Goal: Task Accomplishment & Management: Manage account settings

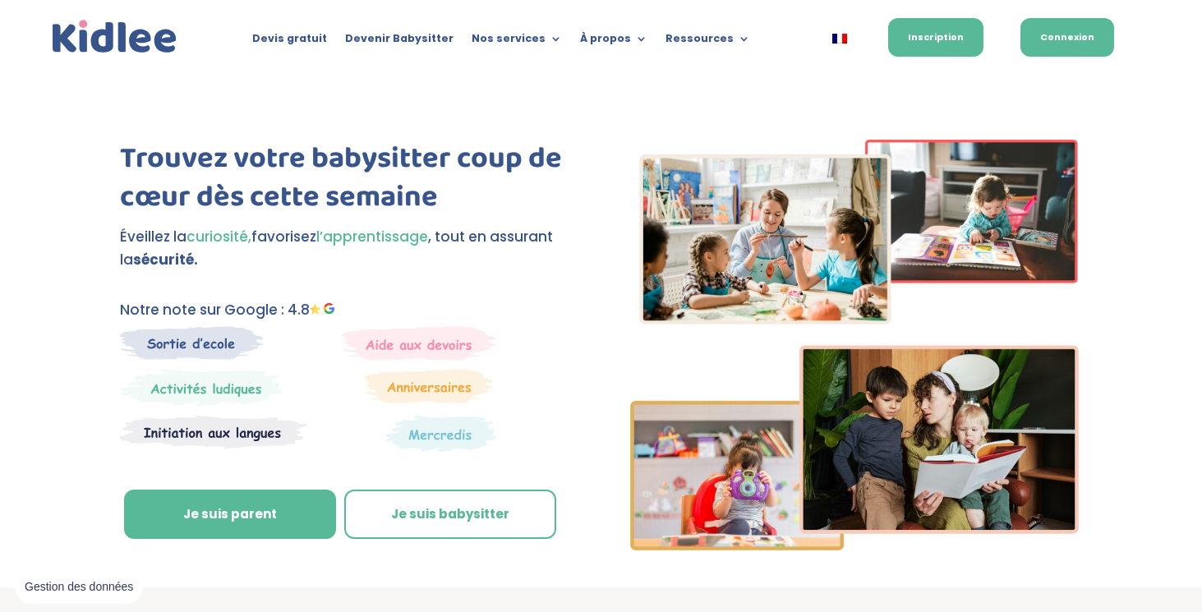
click at [1073, 38] on link "Connexion" at bounding box center [1068, 37] width 94 height 39
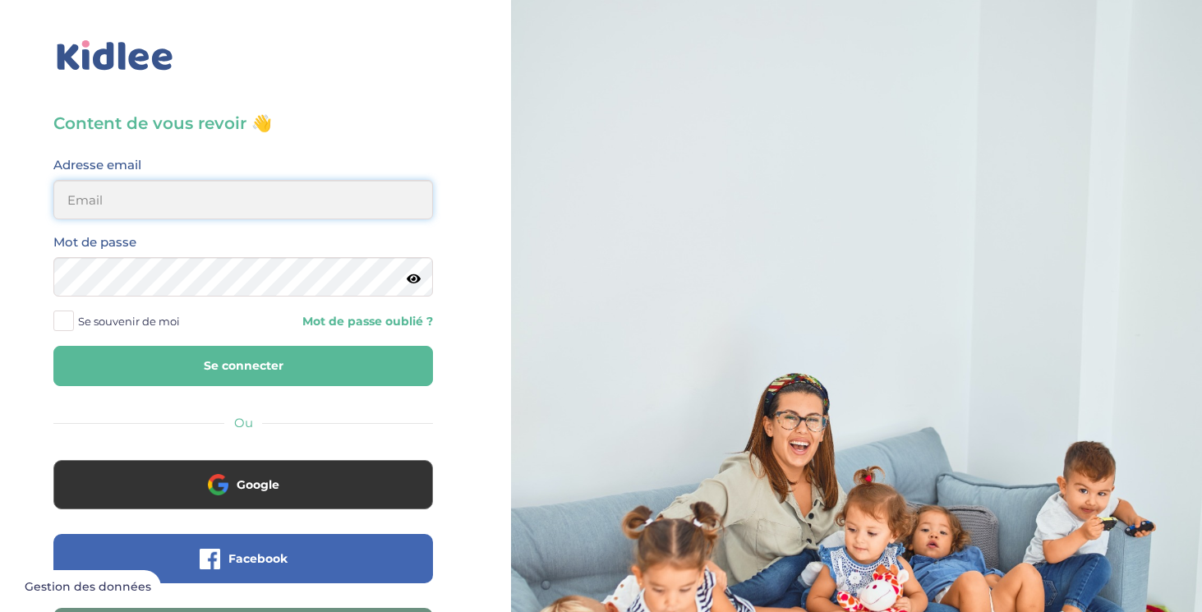
type input "[EMAIL_ADDRESS][DOMAIN_NAME]"
click at [253, 376] on button "Se connecter" at bounding box center [243, 366] width 380 height 40
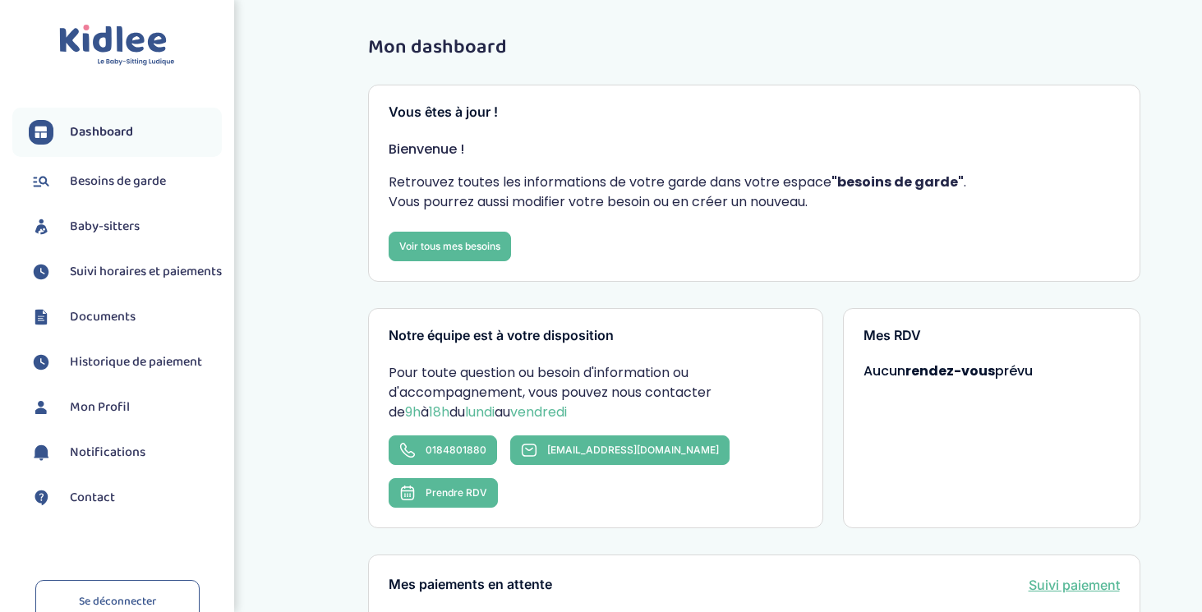
click at [152, 258] on li "Suivi horaires et paiements" at bounding box center [117, 271] width 210 height 41
click at [101, 279] on span "Suivi horaires et paiements" at bounding box center [146, 272] width 152 height 20
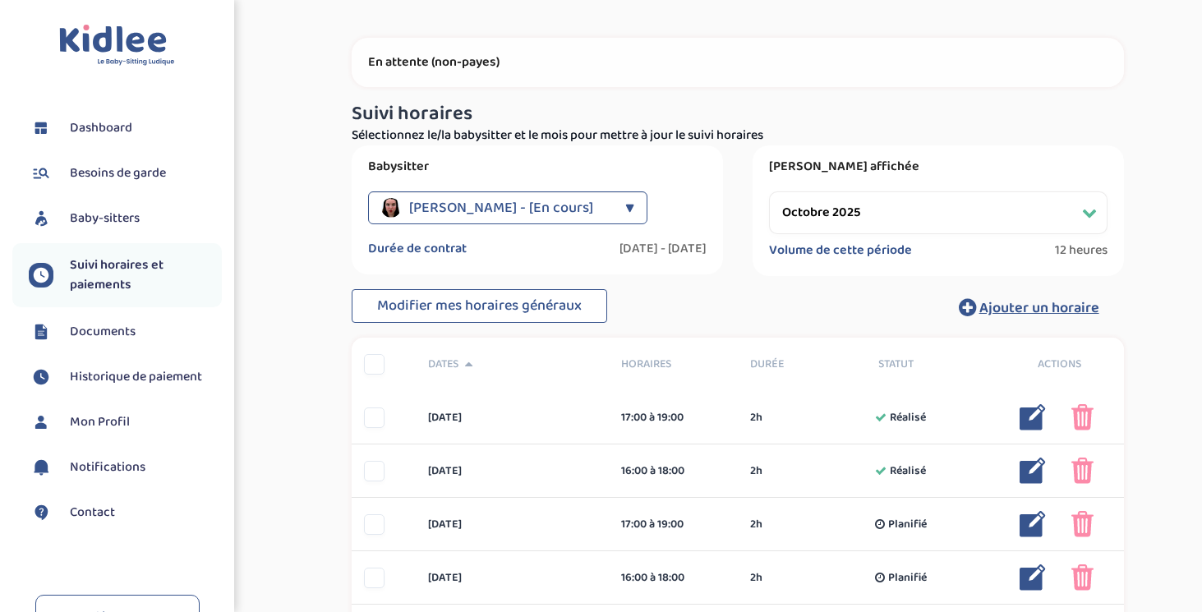
scroll to position [62, 0]
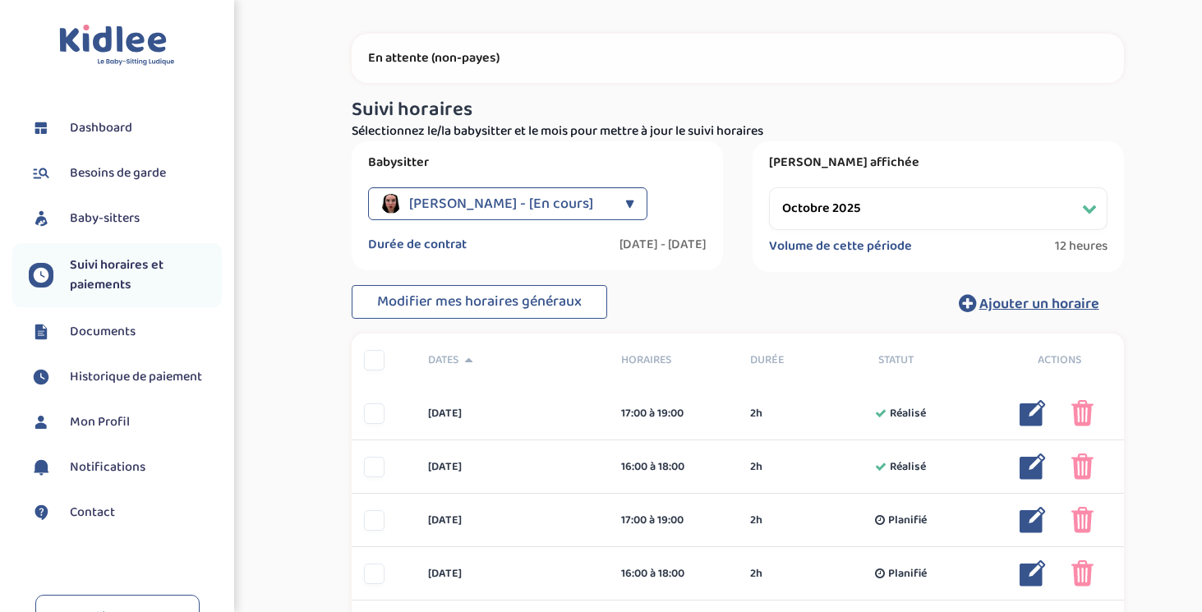
click at [593, 202] on div "Savary Mathilde - [En cours]" at bounding box center [499, 203] width 236 height 33
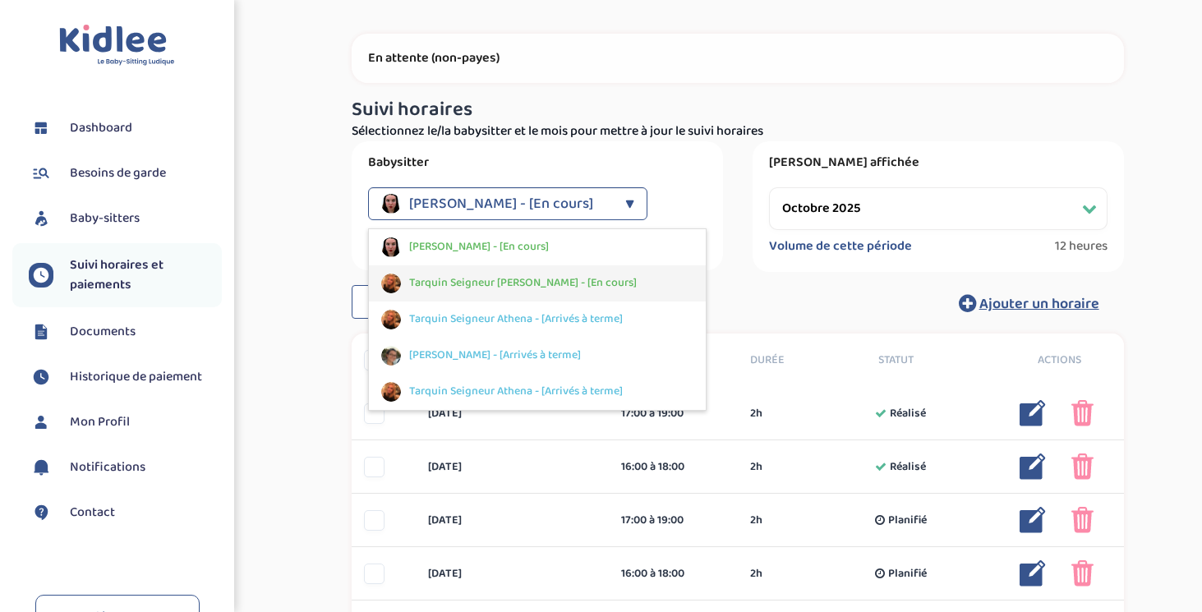
click at [516, 275] on span "Tarquin Seigneur Athena - [En cours]" at bounding box center [523, 282] width 228 height 17
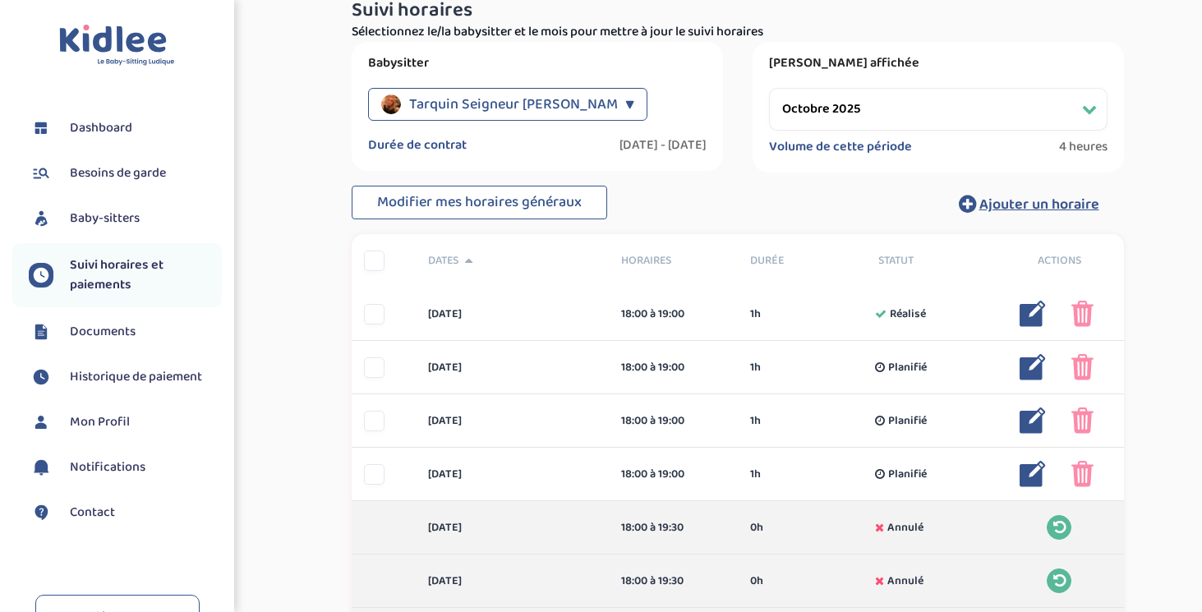
scroll to position [185, 0]
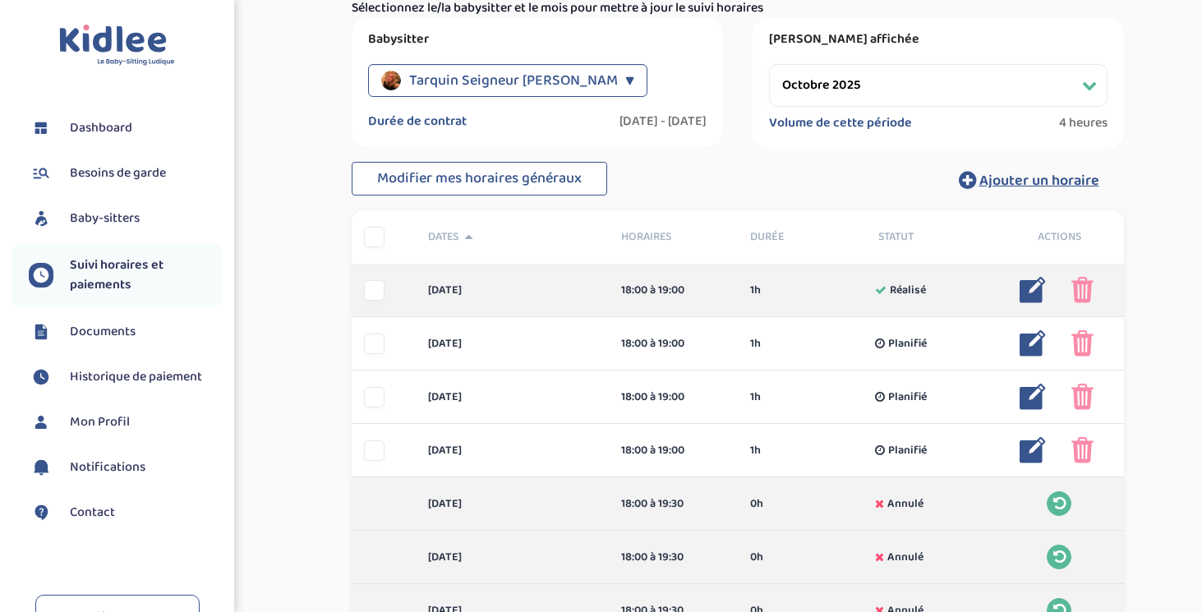
click at [1033, 293] on img at bounding box center [1033, 290] width 26 height 26
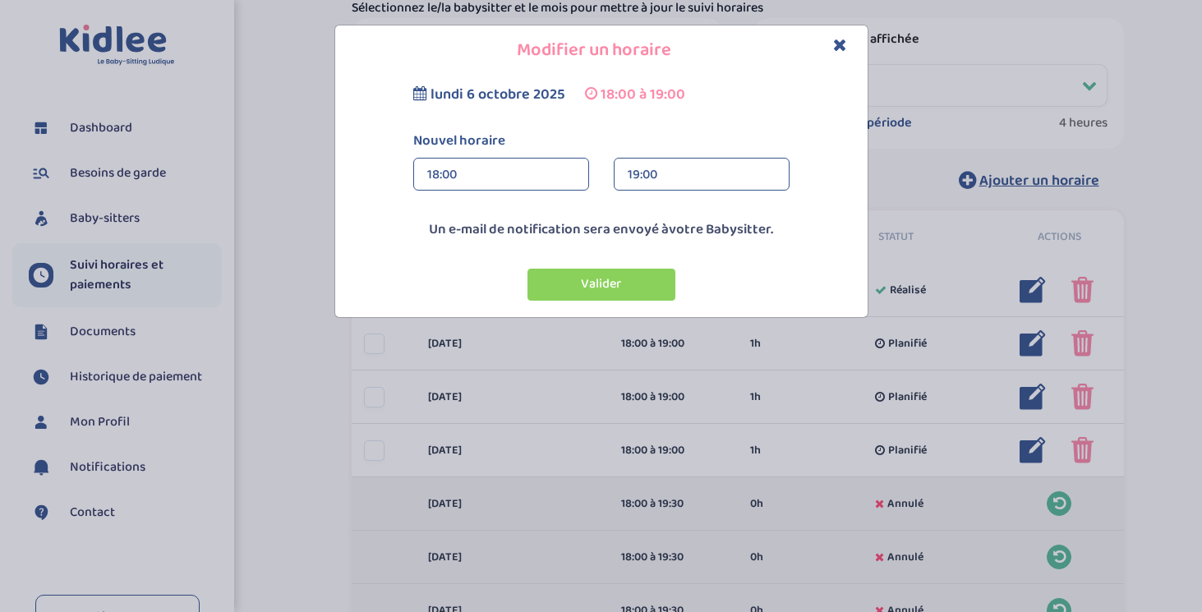
click at [517, 168] on div "18:00" at bounding box center [501, 175] width 148 height 33
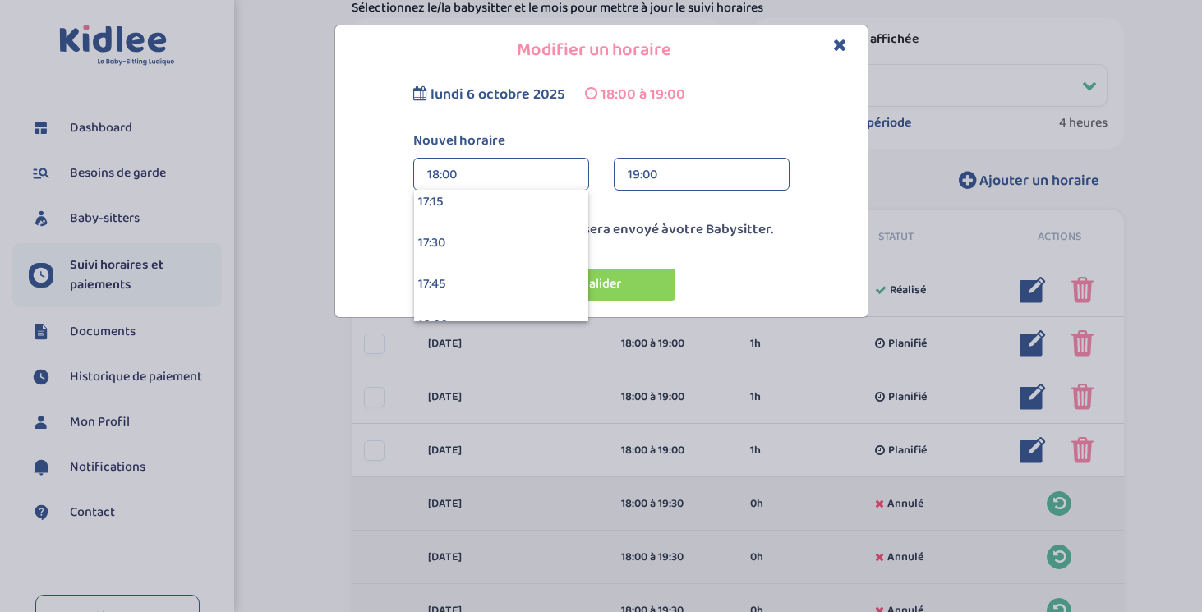
scroll to position [2851, 0]
click at [501, 234] on div "17:30" at bounding box center [501, 235] width 174 height 41
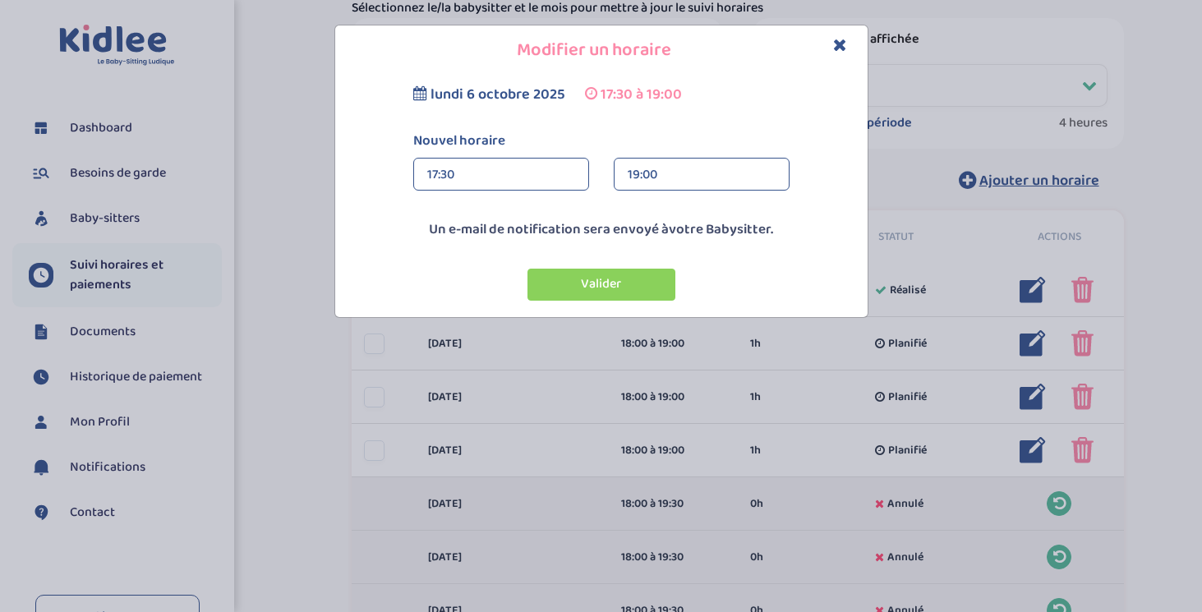
click at [644, 182] on div "19:00" at bounding box center [702, 175] width 148 height 33
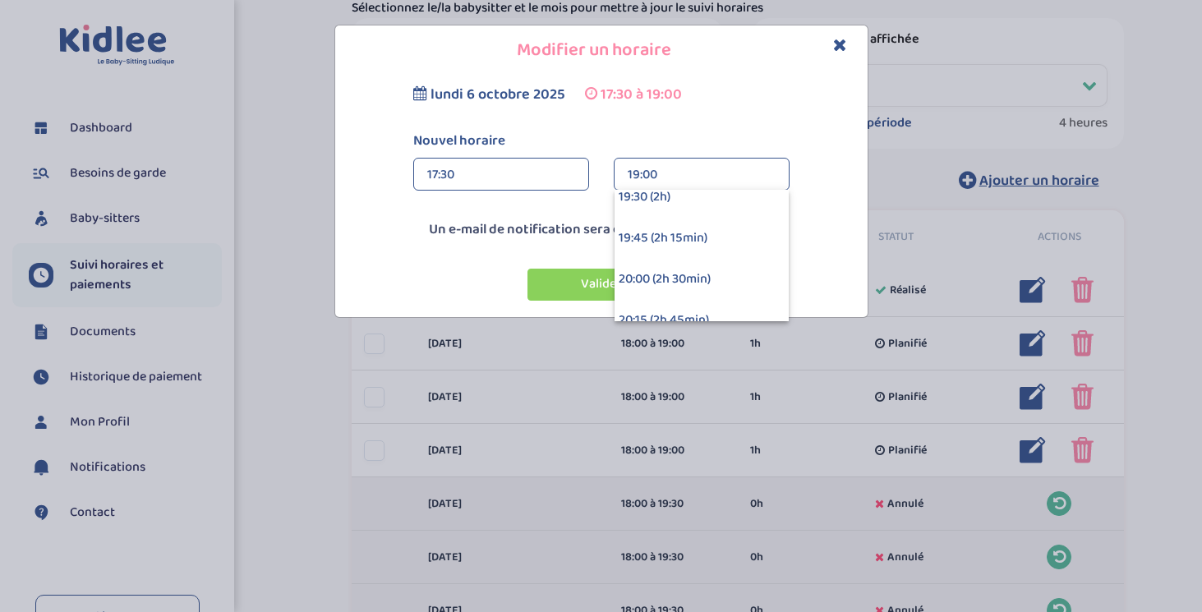
scroll to position [298, 0]
click at [667, 273] on div "20:00 (2h 30min)" at bounding box center [702, 282] width 174 height 41
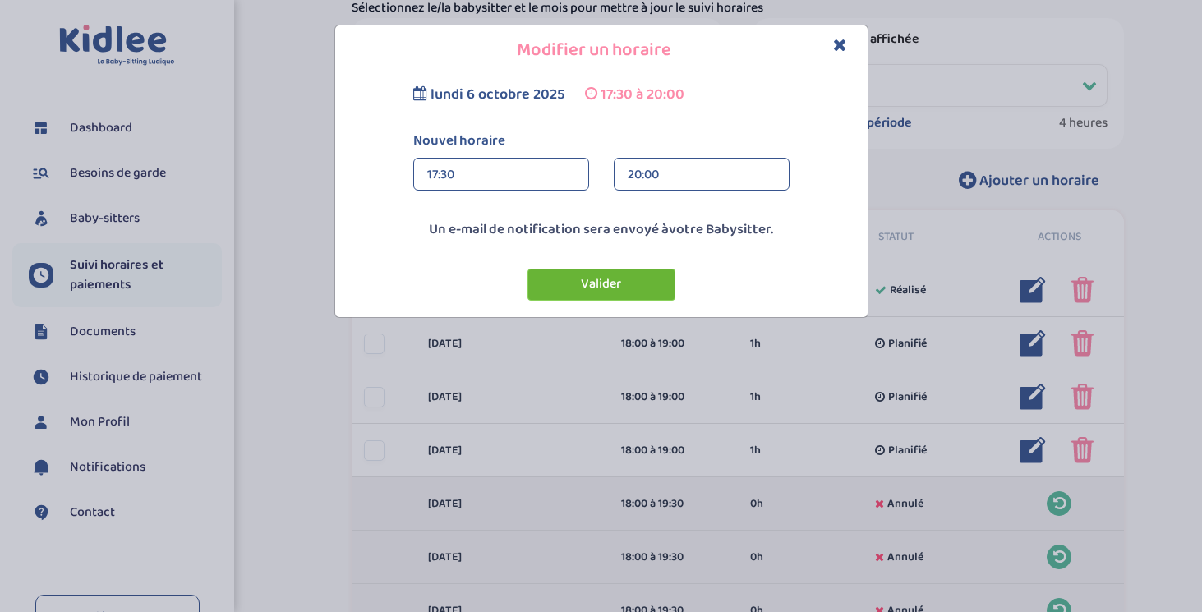
click at [614, 274] on button "Valider" at bounding box center [602, 285] width 148 height 32
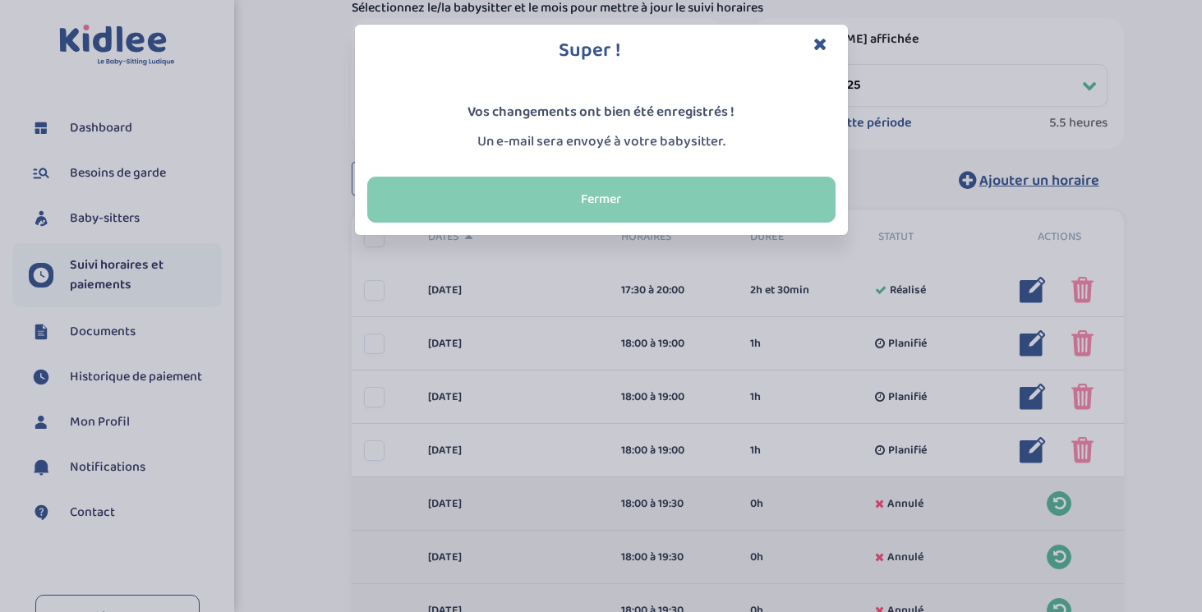
click at [723, 196] on button "Fermer" at bounding box center [601, 200] width 468 height 46
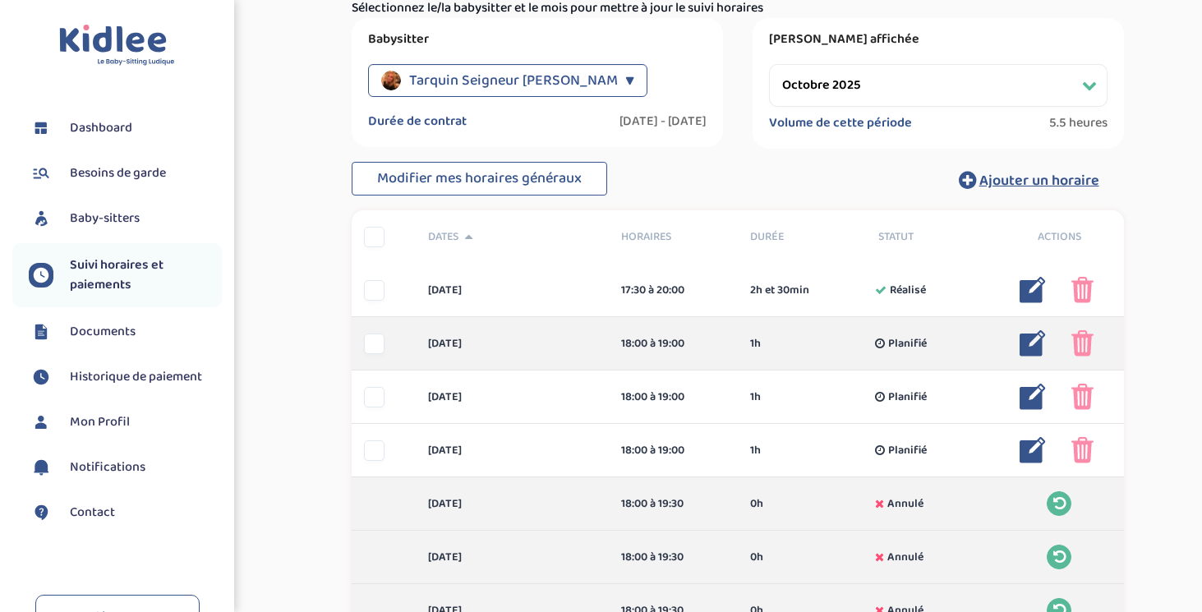
click at [1031, 344] on img at bounding box center [1033, 343] width 26 height 26
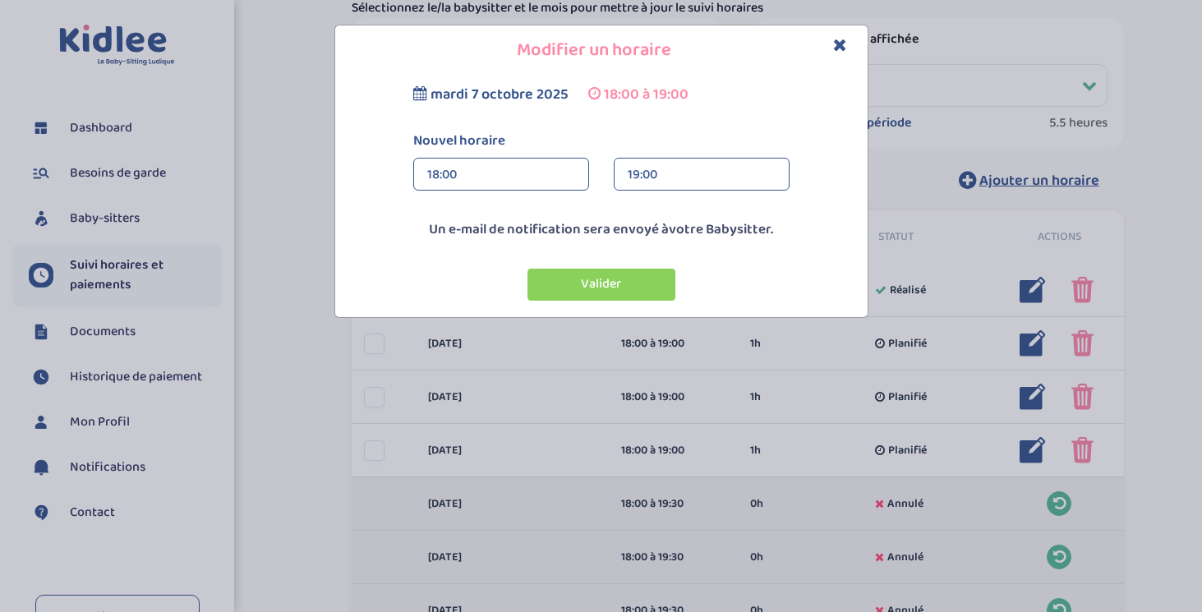
click at [514, 178] on div "18:00" at bounding box center [501, 175] width 148 height 33
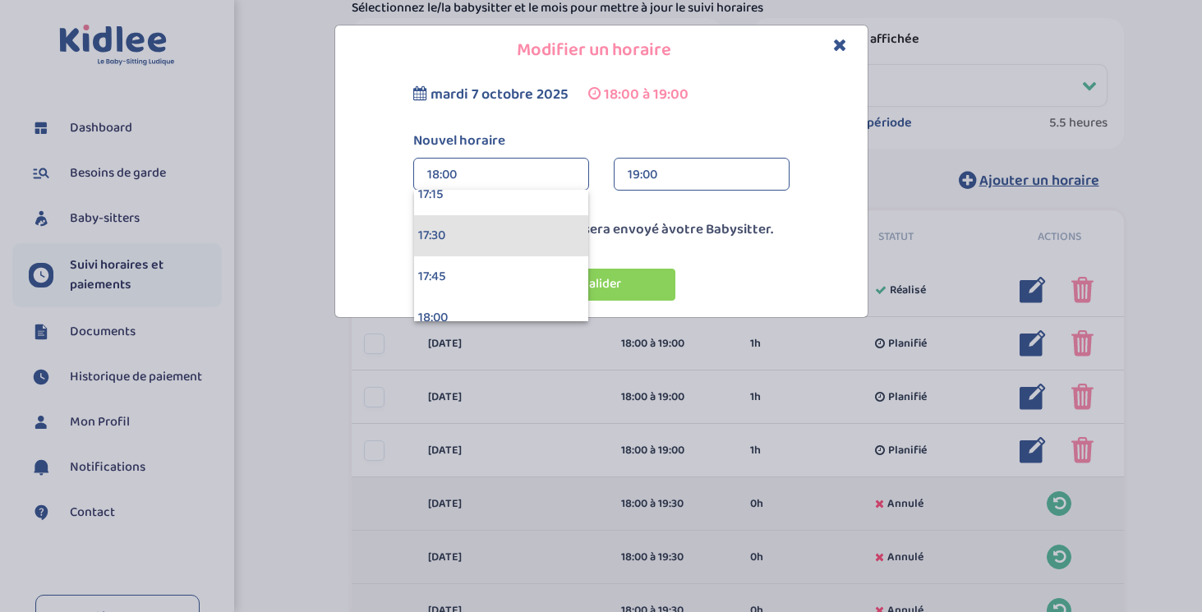
click at [531, 230] on div "17:30" at bounding box center [501, 235] width 174 height 41
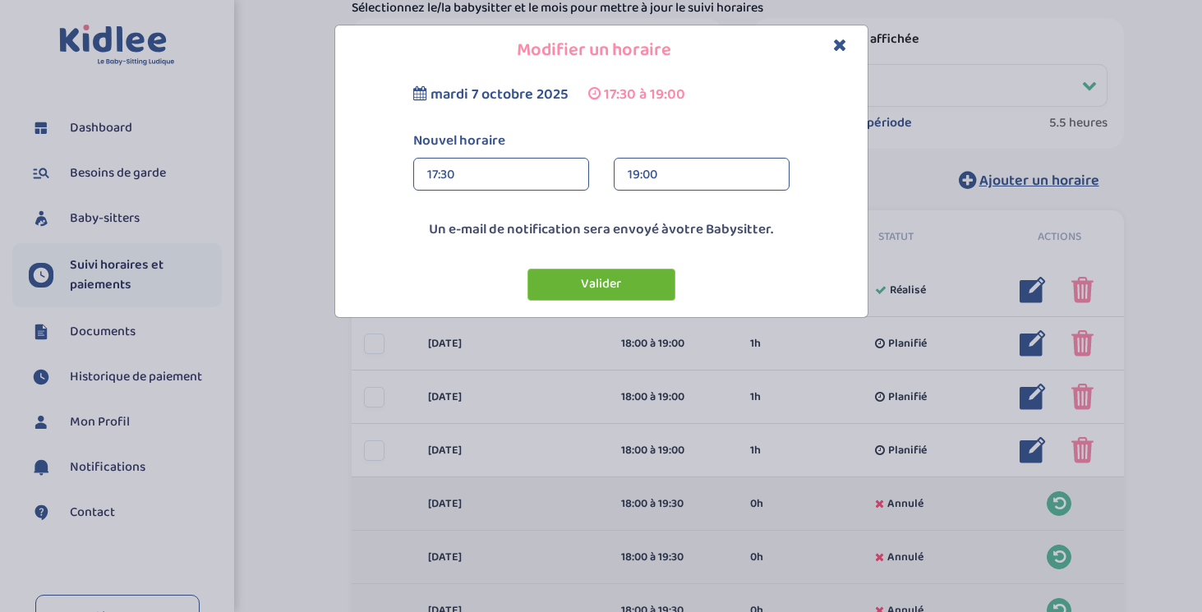
click at [623, 287] on button "Valider" at bounding box center [602, 285] width 148 height 32
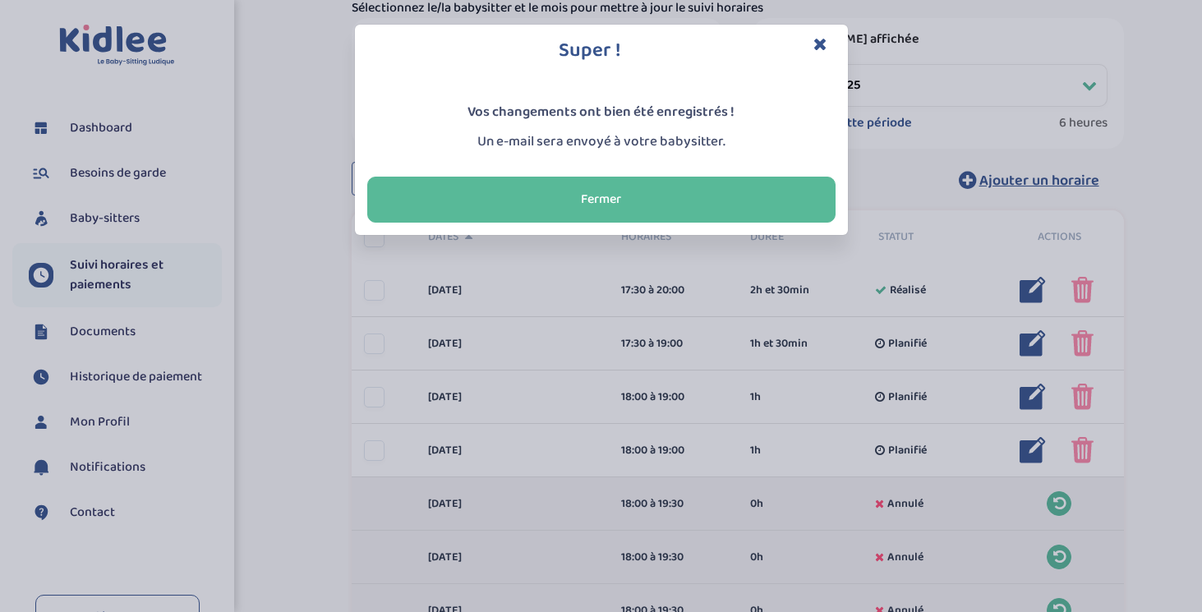
click at [819, 39] on icon "Close" at bounding box center [821, 43] width 14 height 17
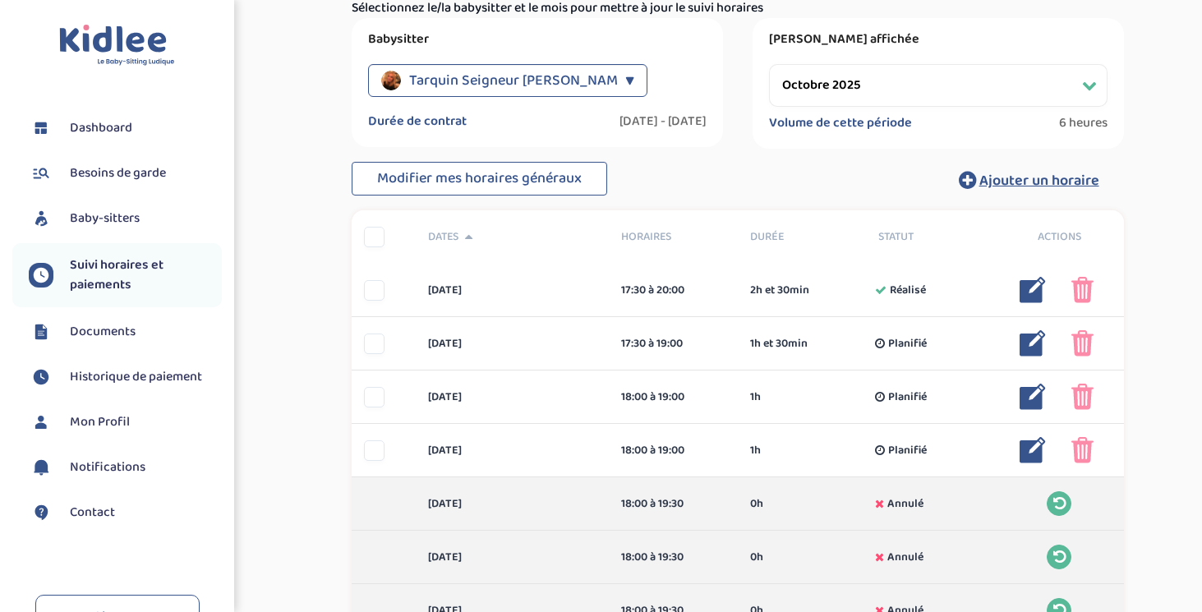
scroll to position [173, 0]
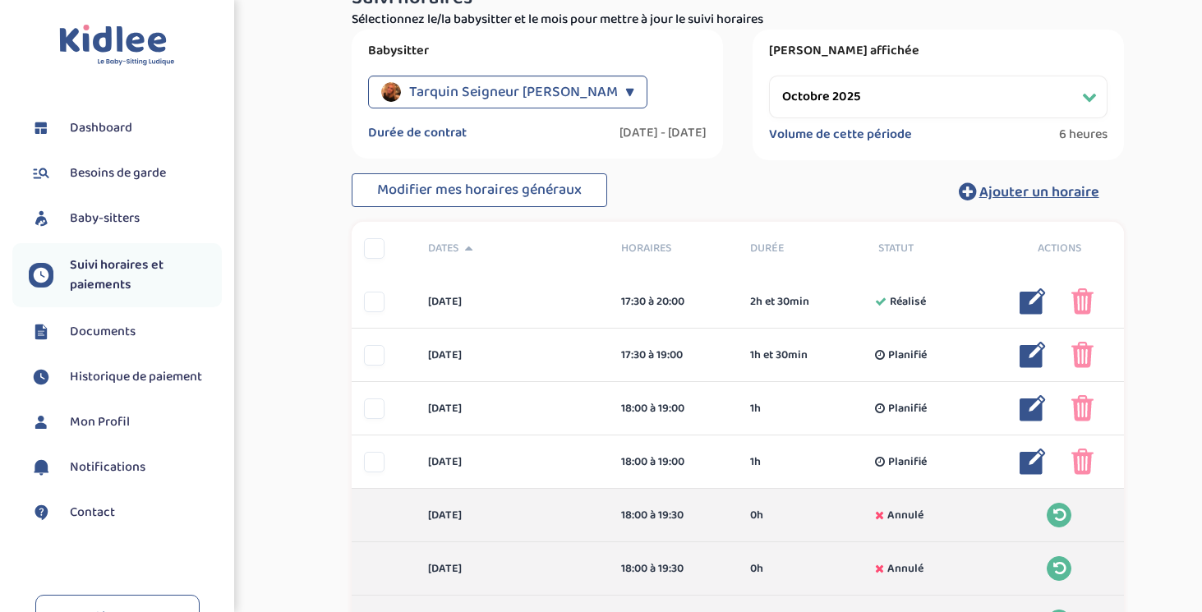
click at [613, 90] on div "Tarquin Seigneur Athena - [En cours] ▼" at bounding box center [507, 92] width 279 height 33
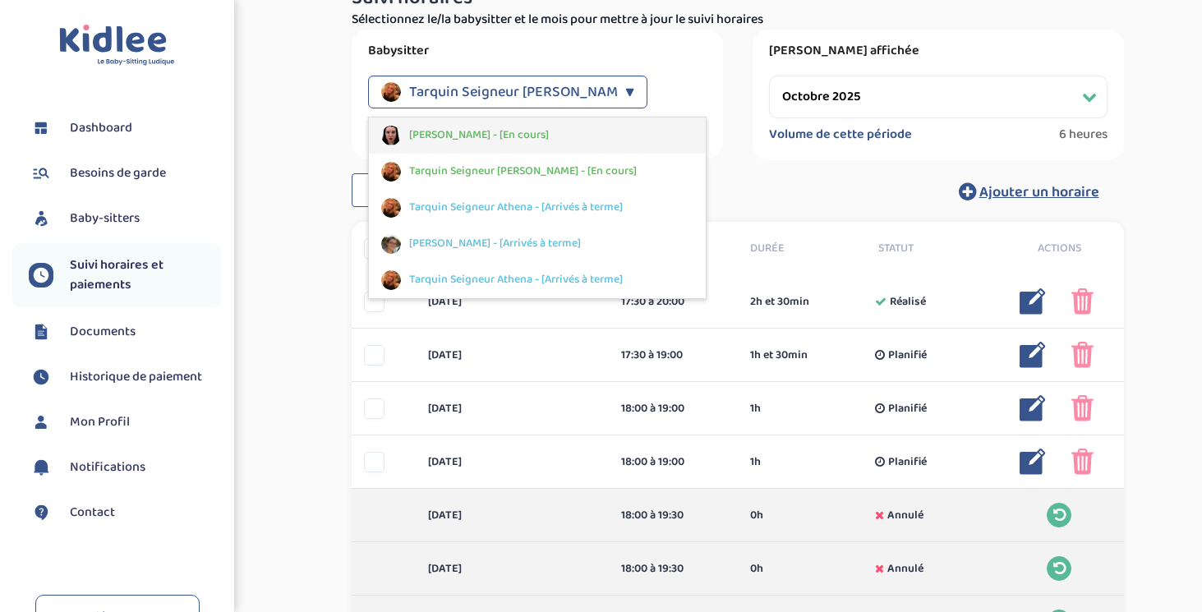
click at [528, 142] on span "Savary Mathilde - [En cours]" at bounding box center [479, 135] width 140 height 17
select select "octobre 2025"
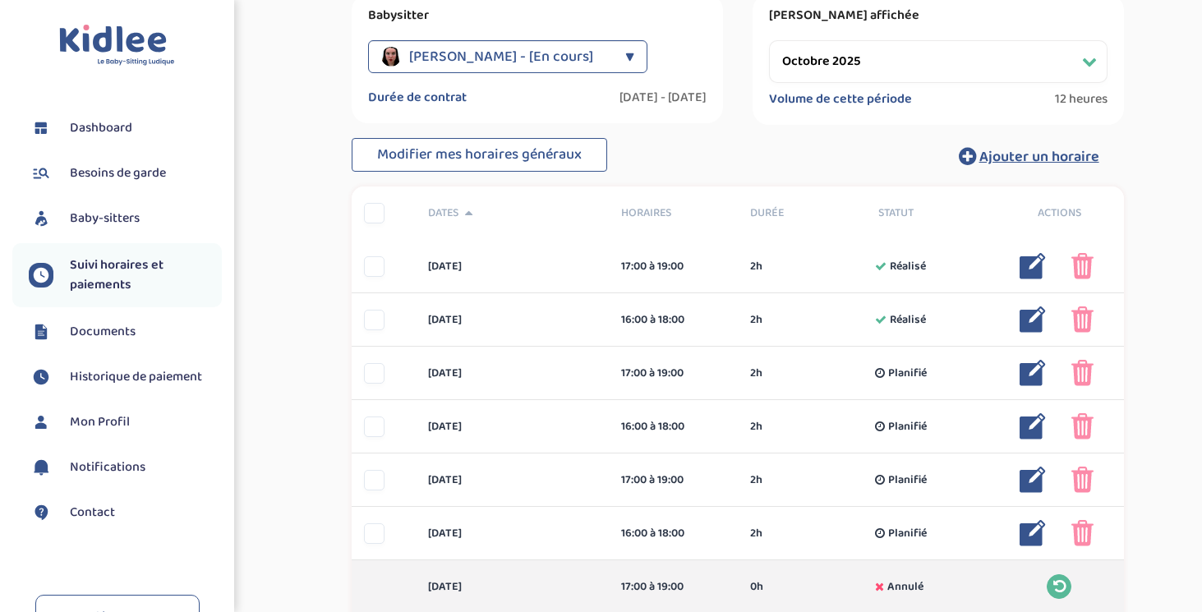
scroll to position [234, 0]
